Goal: Task Accomplishment & Management: Complete application form

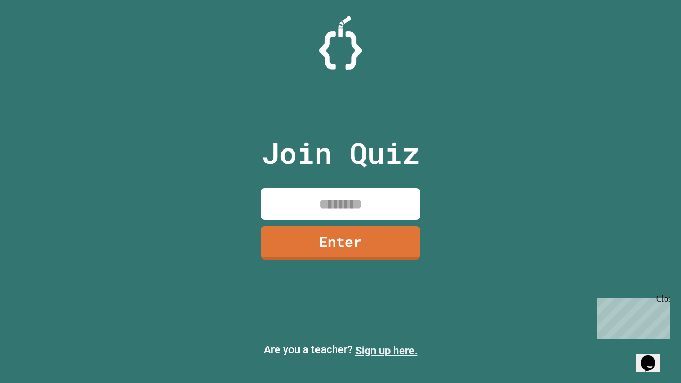
click at [387, 351] on link "Sign up here." at bounding box center [387, 350] width 62 height 13
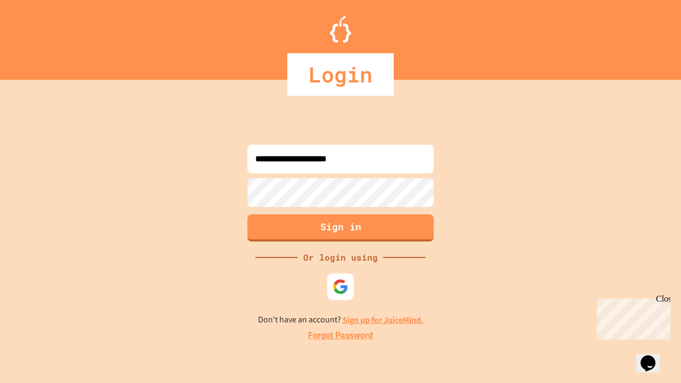
type input "**********"
